Goal: Navigation & Orientation: Find specific page/section

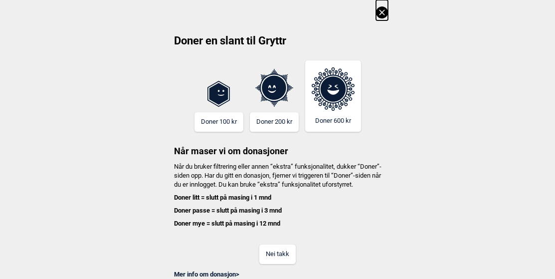
click at [383, 14] on icon at bounding box center [382, 12] width 12 height 12
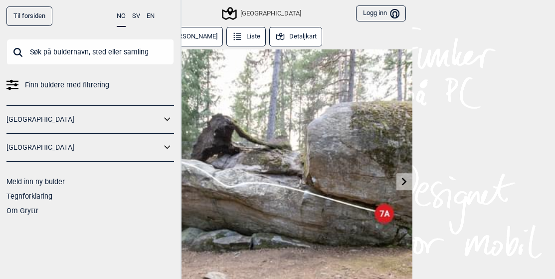
click at [359, 138] on img at bounding box center [277, 183] width 269 height 269
click at [249, 199] on img at bounding box center [277, 183] width 269 height 269
click at [406, 178] on icon at bounding box center [404, 181] width 8 height 8
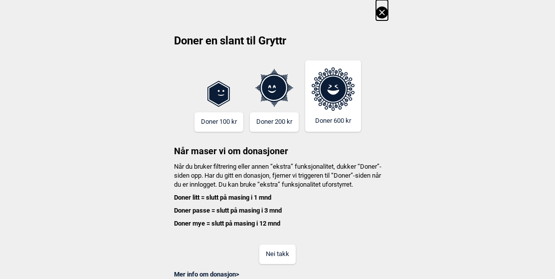
click at [280, 263] on button "Nei takk" at bounding box center [277, 253] width 36 height 19
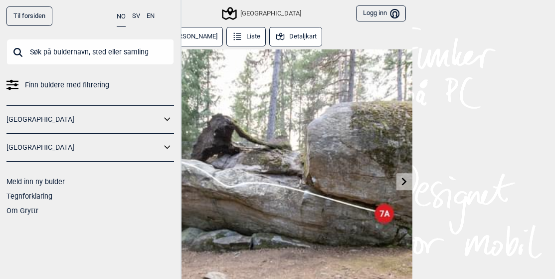
click at [195, 23] on div "Sentrale Østmarka Logg inn Bruker" at bounding box center [277, 13] width 269 height 27
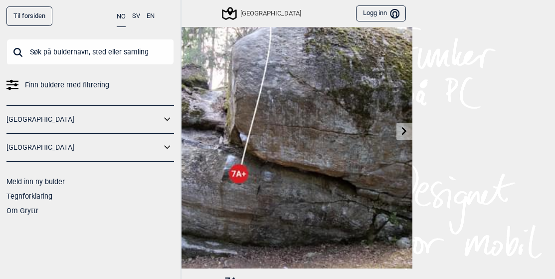
scroll to position [49, 0]
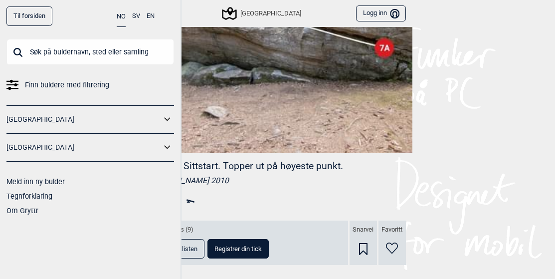
scroll to position [157, 0]
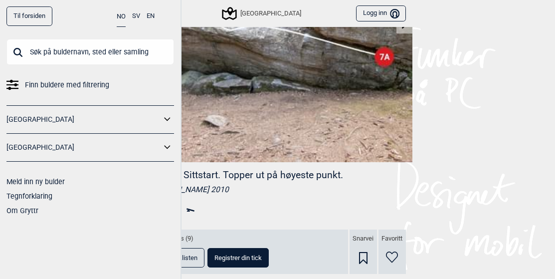
drag, startPoint x: 189, startPoint y: 176, endPoint x: 515, endPoint y: 237, distance: 331.3
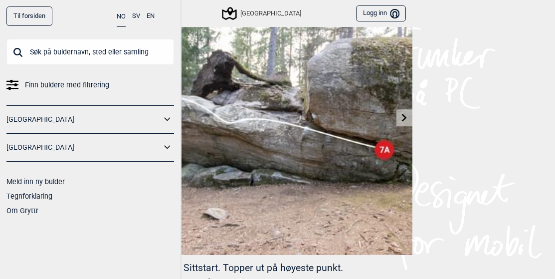
scroll to position [58, 0]
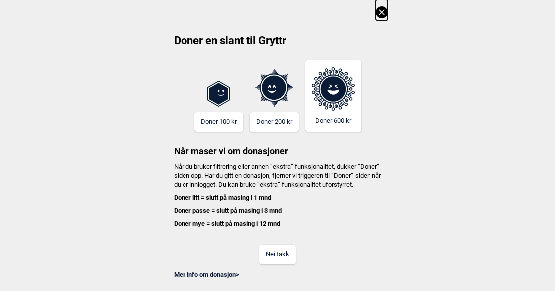
click at [387, 9] on icon at bounding box center [382, 12] width 12 height 12
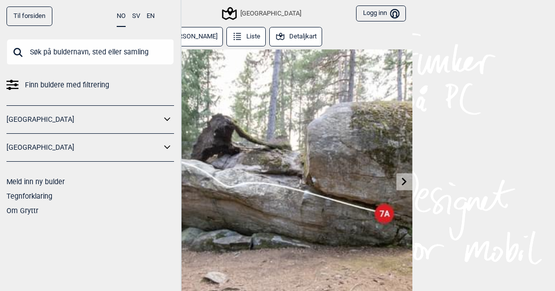
click at [152, 18] on div "Sentrale Østmarka Logg inn Bruker" at bounding box center [277, 13] width 269 height 27
click at [152, 15] on div "Sentrale Østmarka Logg inn Bruker" at bounding box center [277, 13] width 269 height 27
click at [149, 16] on div "Sentrale Østmarka Logg inn Bruker" at bounding box center [277, 13] width 269 height 27
click at [478, 104] on div "Til forsiden NO SV EN Finn buldere med filtrering [GEOGRAPHIC_DATA] [GEOGRAPHIC…" at bounding box center [277, 145] width 555 height 291
click at [150, 15] on div "Sentrale Østmarka Logg inn Bruker" at bounding box center [277, 13] width 269 height 27
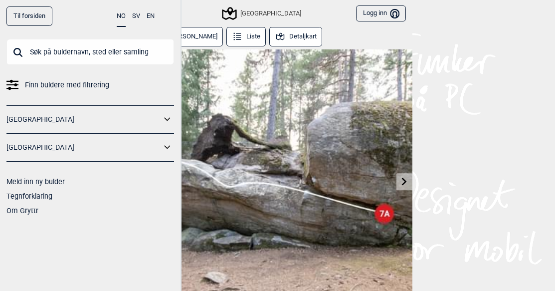
click at [27, 12] on link "Til forsiden" at bounding box center [29, 15] width 46 height 19
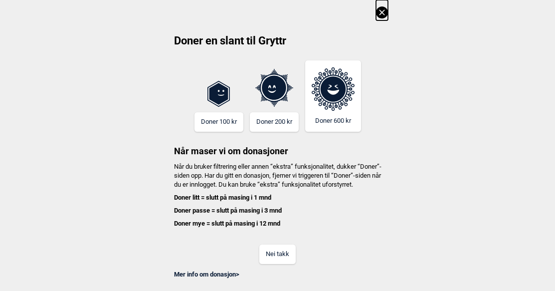
click at [388, 15] on icon at bounding box center [382, 12] width 12 height 12
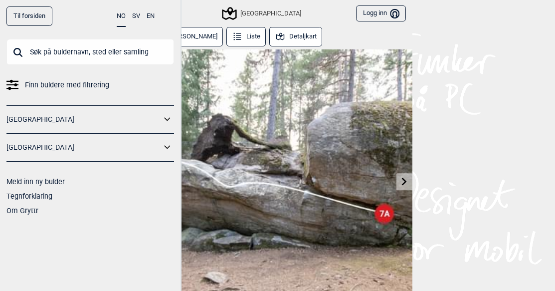
click at [135, 14] on button "SV" at bounding box center [136, 15] width 8 height 19
click at [135, 14] on button "SV" at bounding box center [136, 16] width 8 height 20
click at [151, 15] on div "Sentrale Østmarka Logga in Bruker" at bounding box center [277, 13] width 269 height 27
click at [154, 14] on div "Sentrale Østmarka Logga in Bruker" at bounding box center [277, 13] width 269 height 27
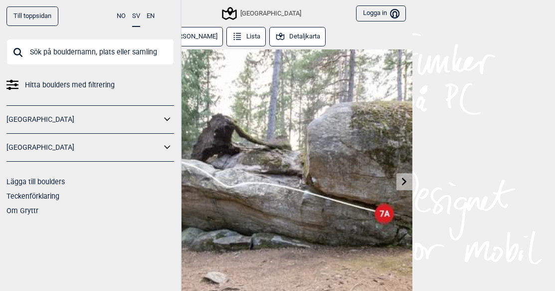
click at [33, 19] on link "Till toppsidan" at bounding box center [32, 15] width 52 height 19
